Goal: Navigation & Orientation: Find specific page/section

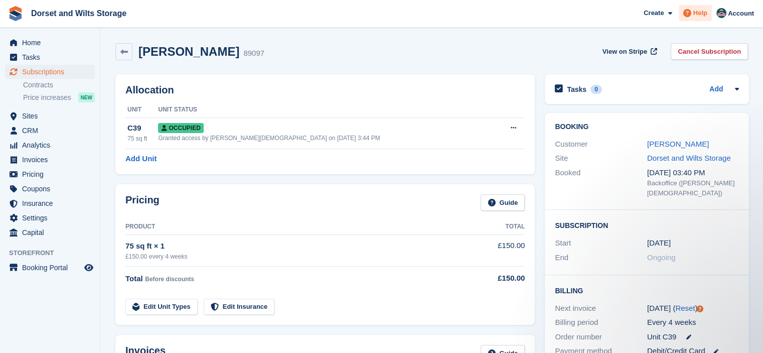
click at [694, 17] on span at bounding box center [688, 13] width 12 height 12
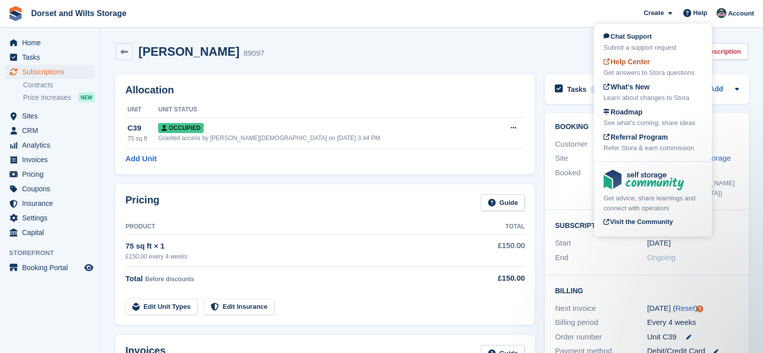
click at [633, 70] on div "Get answers to Stora questions" at bounding box center [653, 73] width 99 height 10
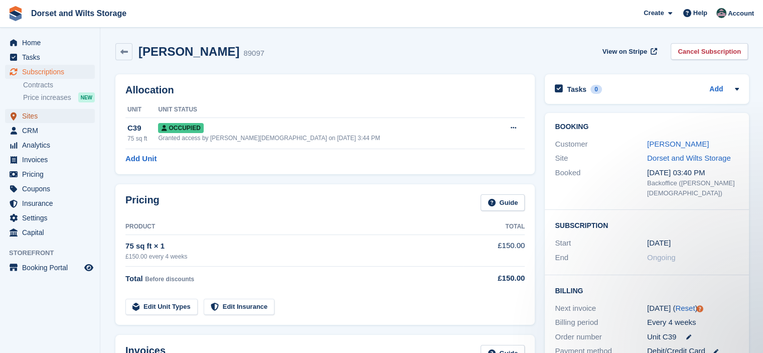
click at [34, 116] on span "Sites" at bounding box center [52, 116] width 60 height 14
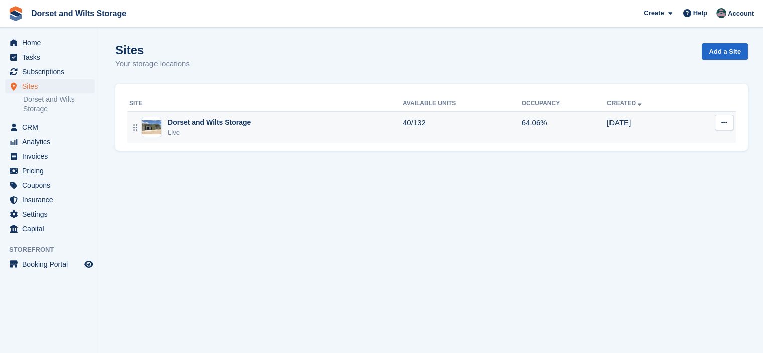
click at [147, 126] on img at bounding box center [151, 127] width 19 height 15
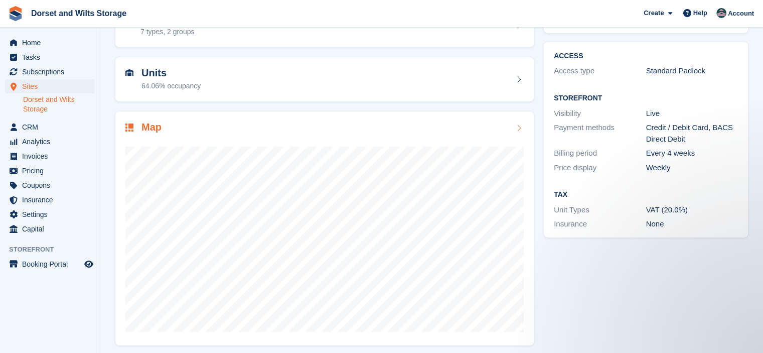
scroll to position [75, 0]
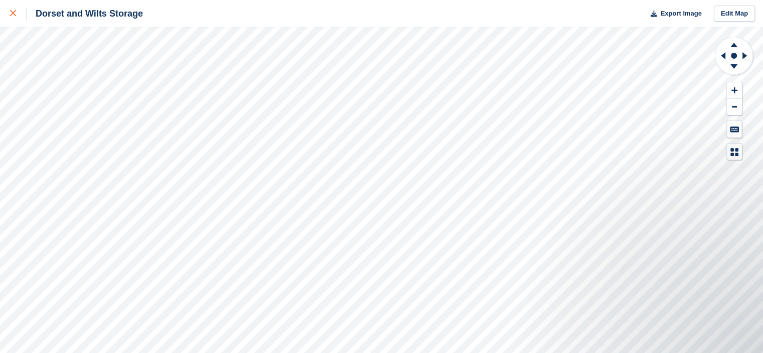
click at [12, 10] on div at bounding box center [18, 14] width 17 height 12
